Goal: Information Seeking & Learning: Learn about a topic

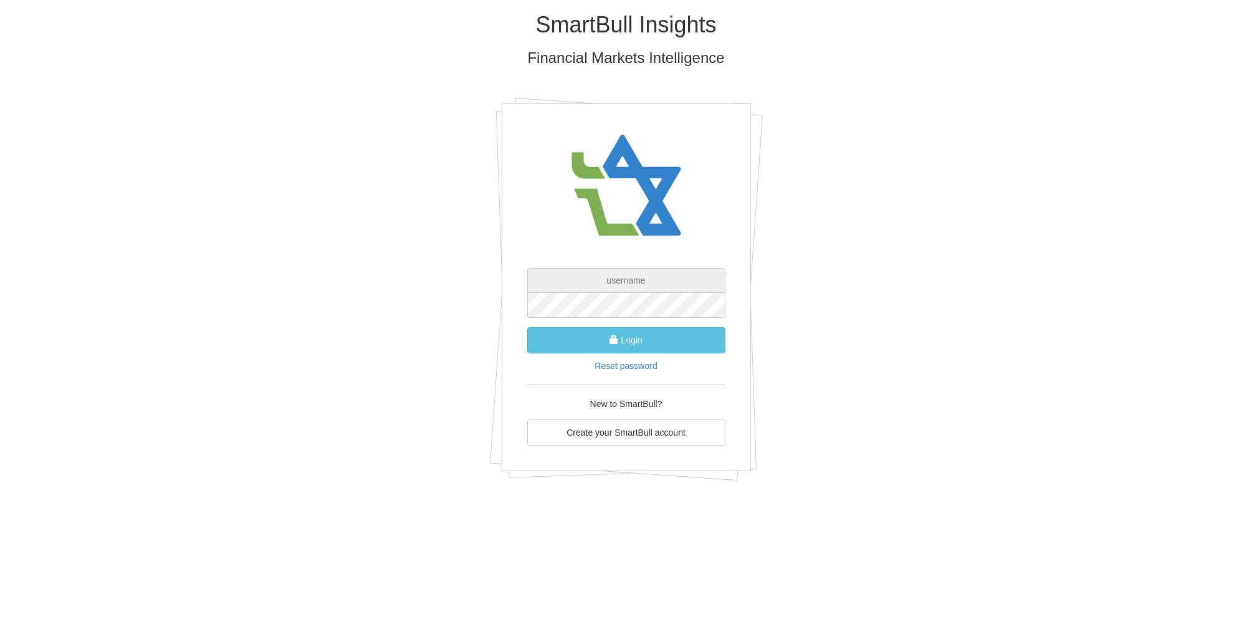
click at [623, 275] on input "text" at bounding box center [626, 280] width 198 height 25
click at [527, 327] on button "Login" at bounding box center [626, 340] width 198 height 26
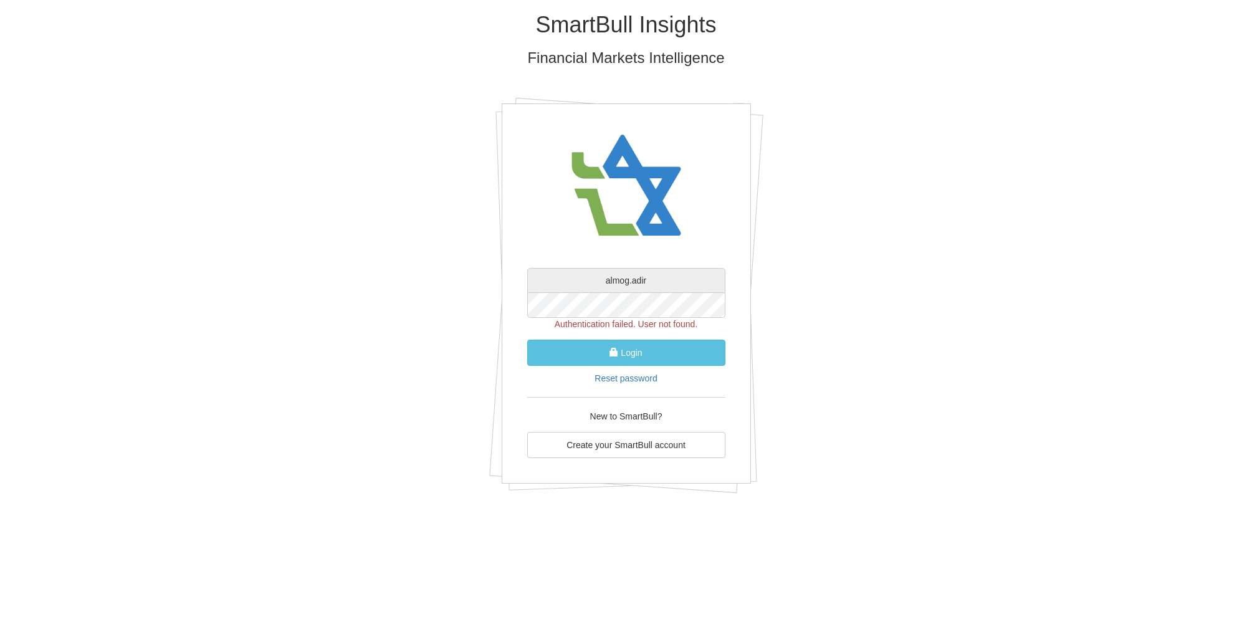
click at [669, 284] on input "almog.adir" at bounding box center [626, 280] width 198 height 25
type input "[EMAIL_ADDRESS][DOMAIN_NAME]"
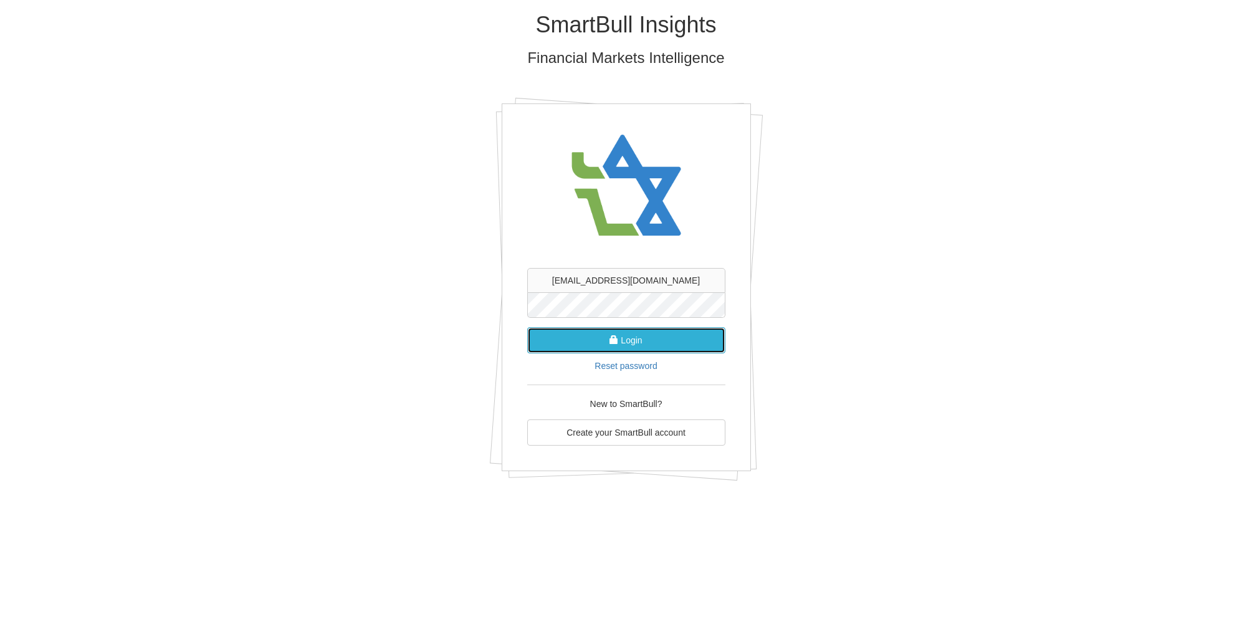
click at [637, 340] on button "Login" at bounding box center [626, 340] width 198 height 26
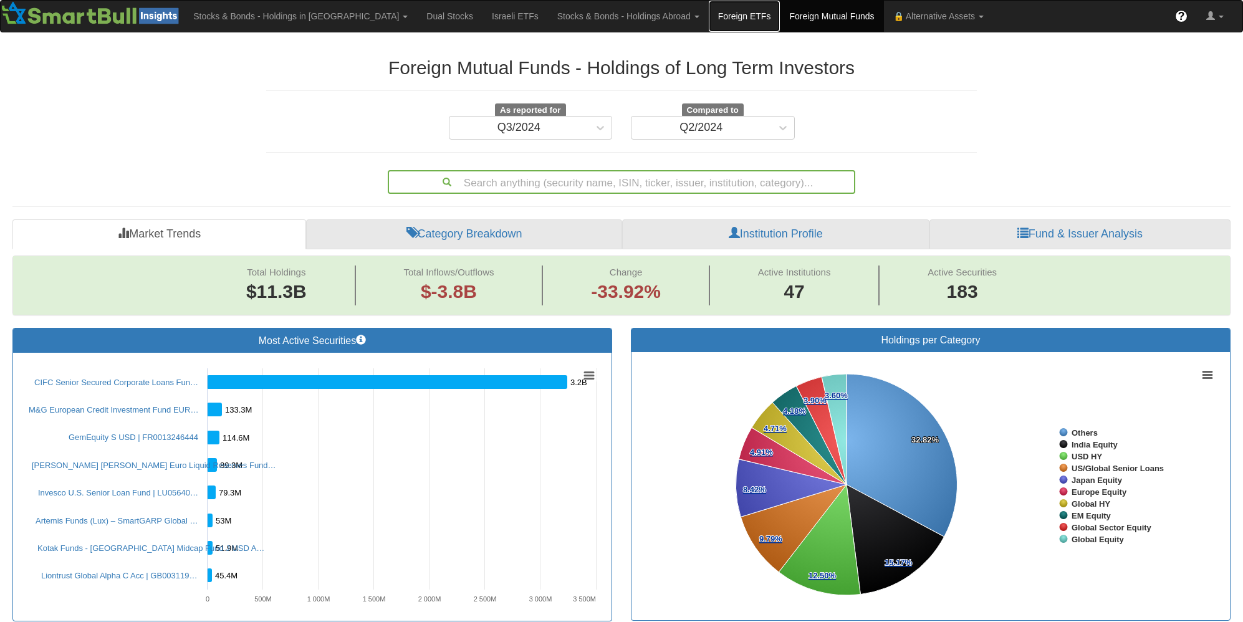
click at [709, 20] on link "Foreign ETFs" at bounding box center [745, 16] width 72 height 31
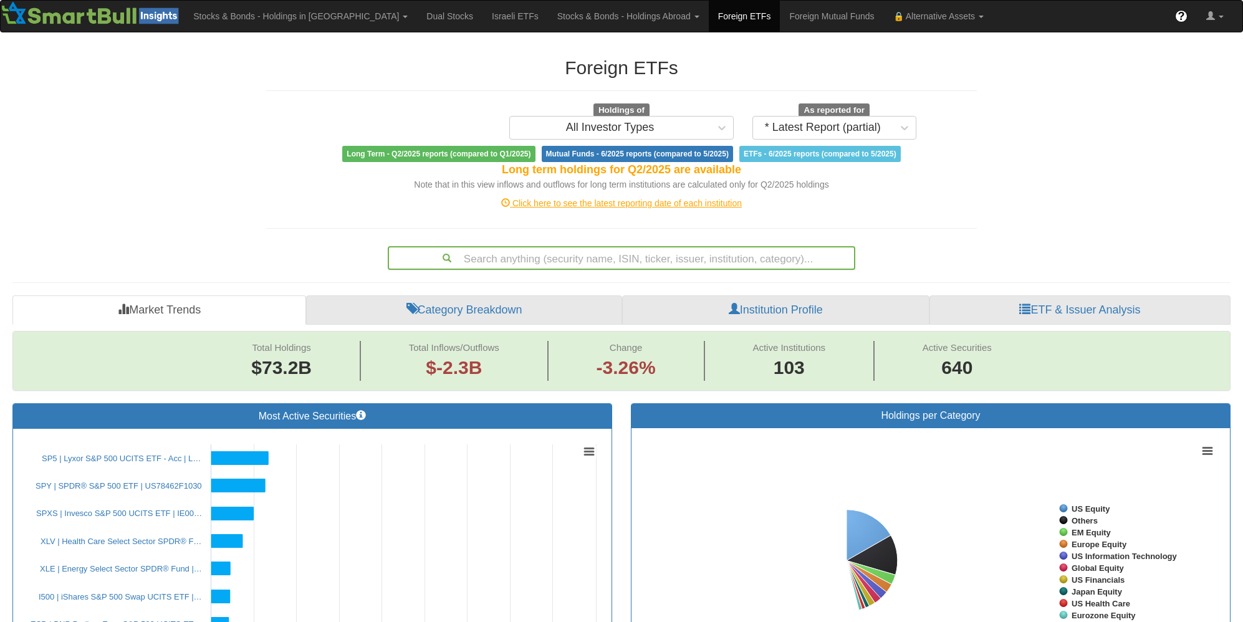
click at [650, 262] on div "Search anything (security name, ISIN, ticker, issuer, institution, category)..." at bounding box center [621, 257] width 465 height 21
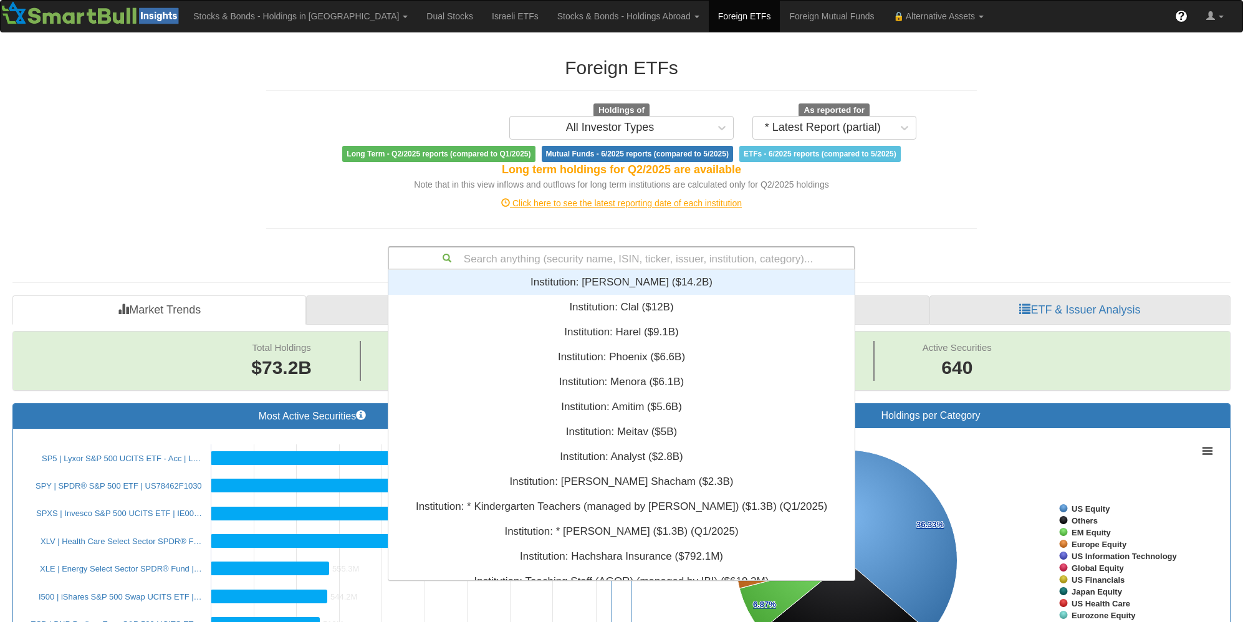
click at [628, 258] on div "Search anything (security name, ISIN, ticker, issuer, institution, category)..." at bounding box center [621, 257] width 465 height 21
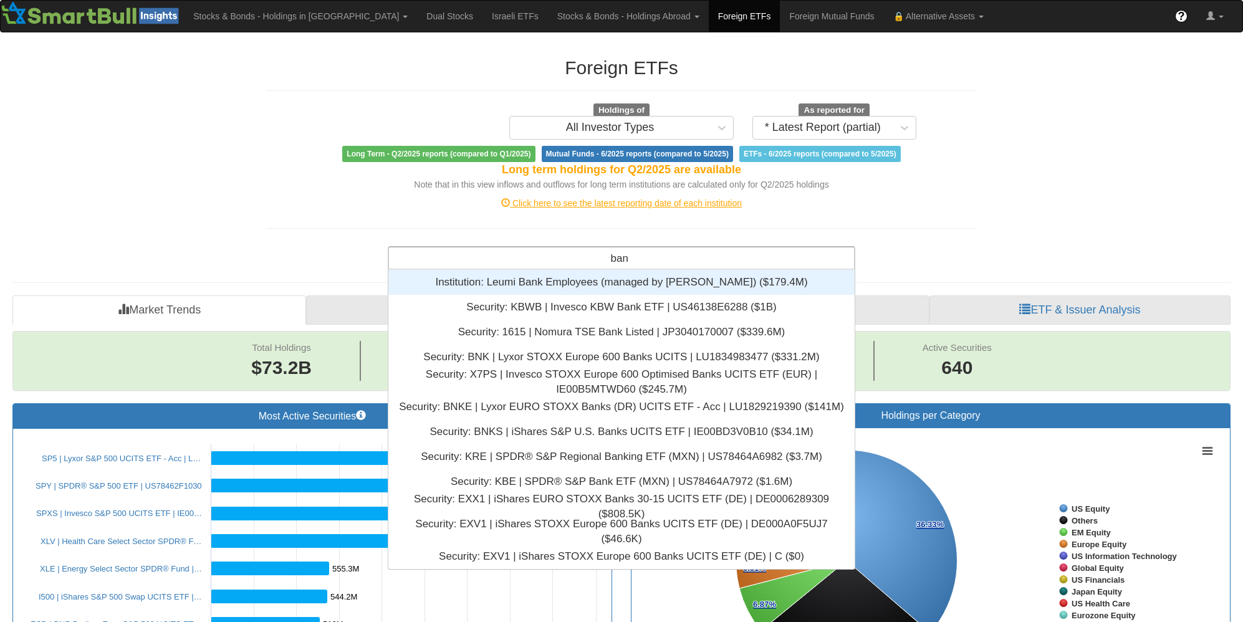
scroll to position [290, 457]
type input "bank"
drag, startPoint x: 579, startPoint y: 360, endPoint x: 778, endPoint y: 216, distance: 245.6
click at [778, 216] on div "Foreign ETFs Holdings of All Investor Types As reported for * Latest Report (pa…" at bounding box center [621, 157] width 729 height 225
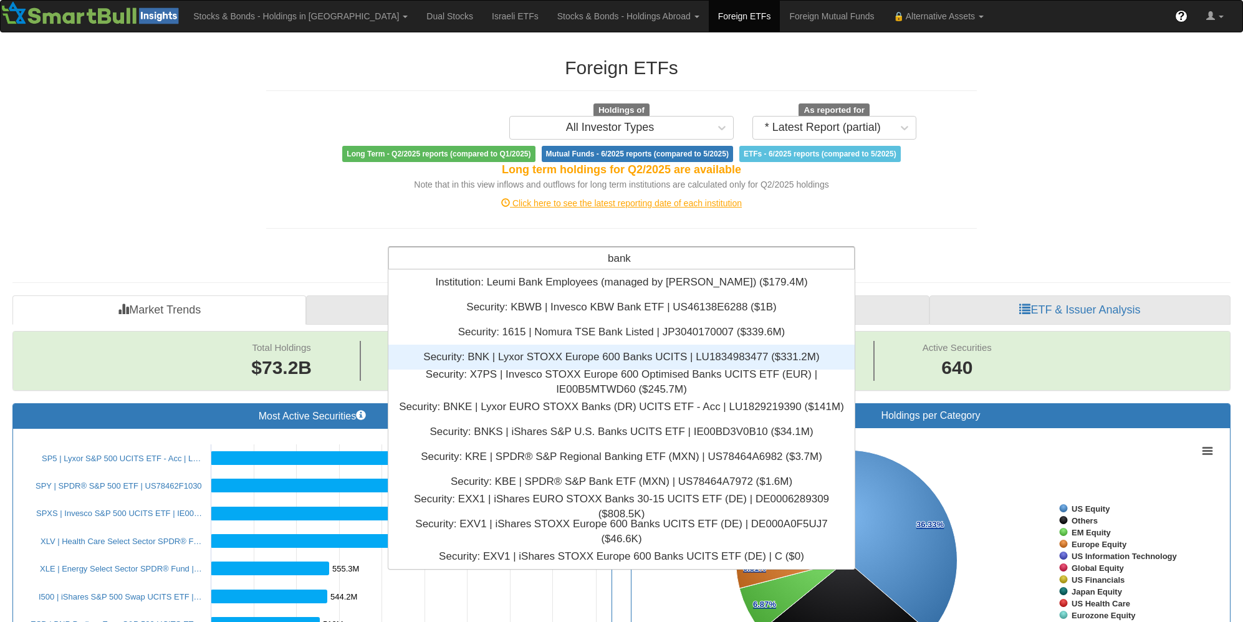
click at [619, 358] on div "Security: ‎BNK | Lyxor STOXX Europe 600 Banks UCITS | LU1834983477 ‎($331.2M)‏" at bounding box center [621, 357] width 466 height 25
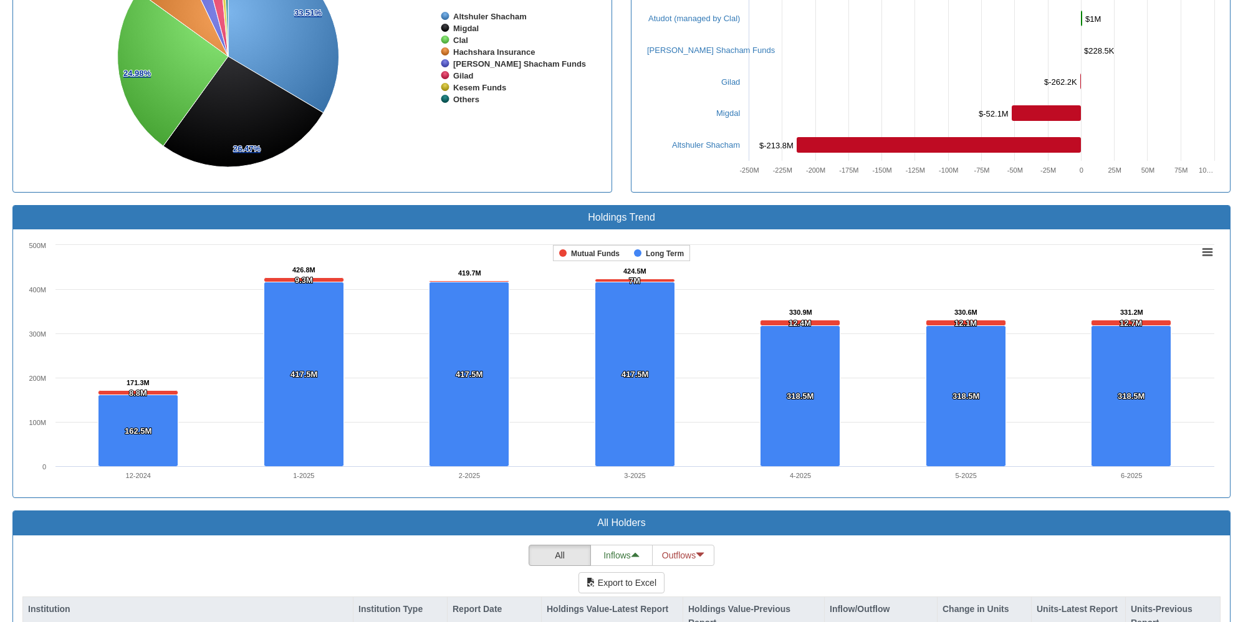
scroll to position [382, 0]
